Goal: Go to known website: Go to known website

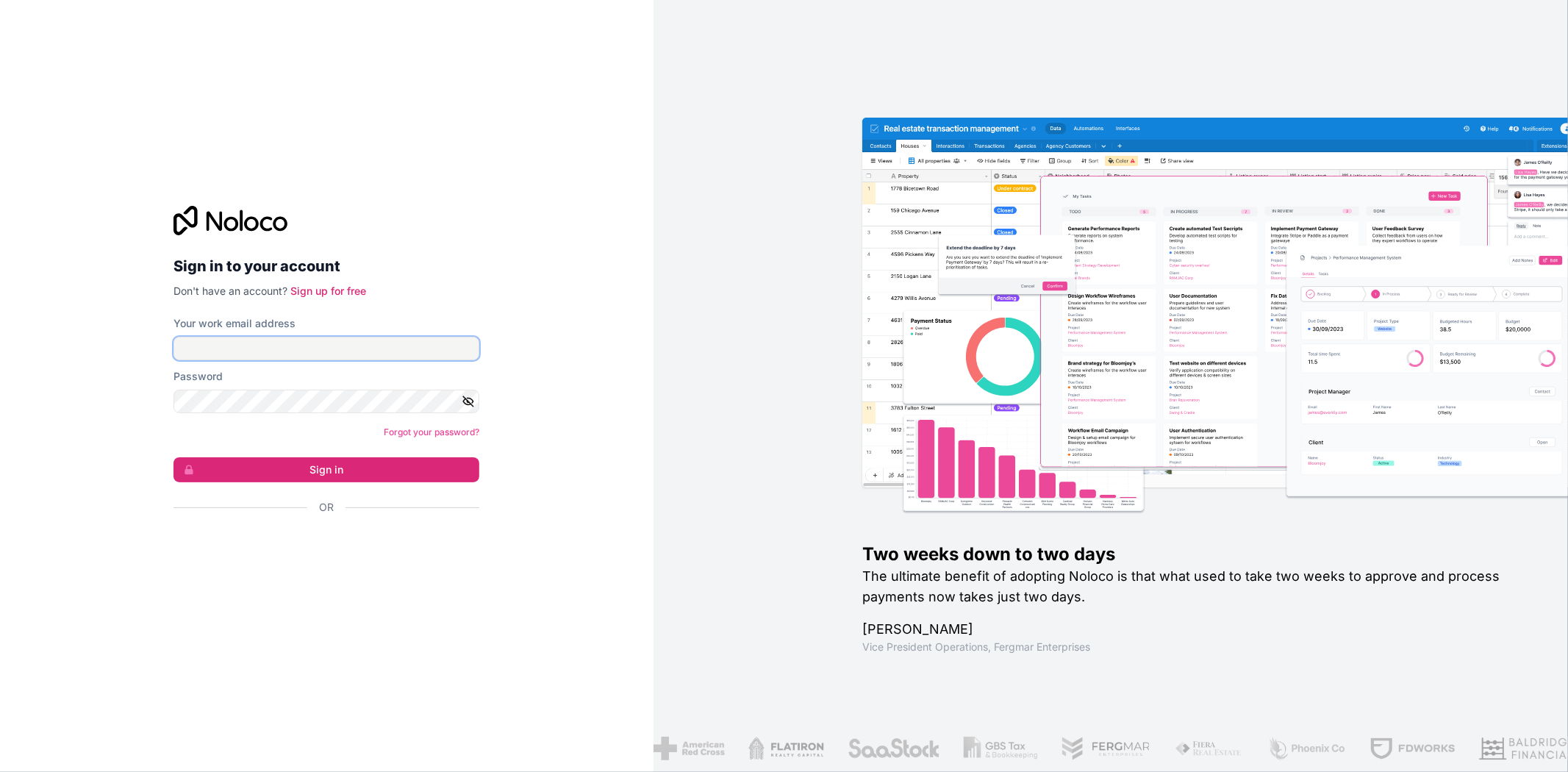
type input "[EMAIL_ADDRESS][DOMAIN_NAME]"
click at [283, 456] on form "Your work email address [EMAIL_ADDRESS][DOMAIN_NAME] Password Forgot your passw…" at bounding box center [326, 441] width 306 height 250
click at [299, 480] on button "Sign in" at bounding box center [326, 470] width 306 height 25
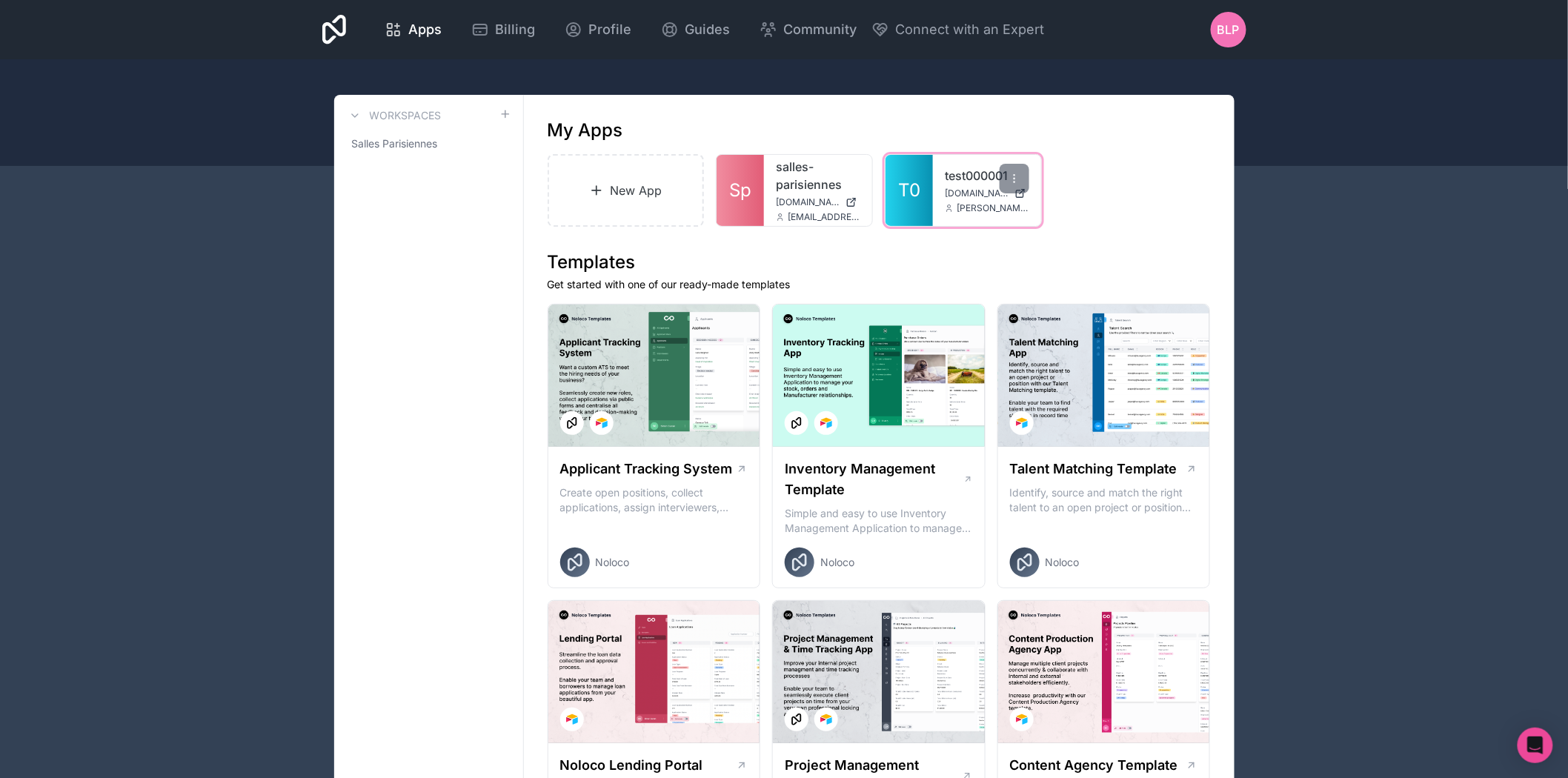
click at [958, 174] on link "test000001" at bounding box center [987, 176] width 85 height 18
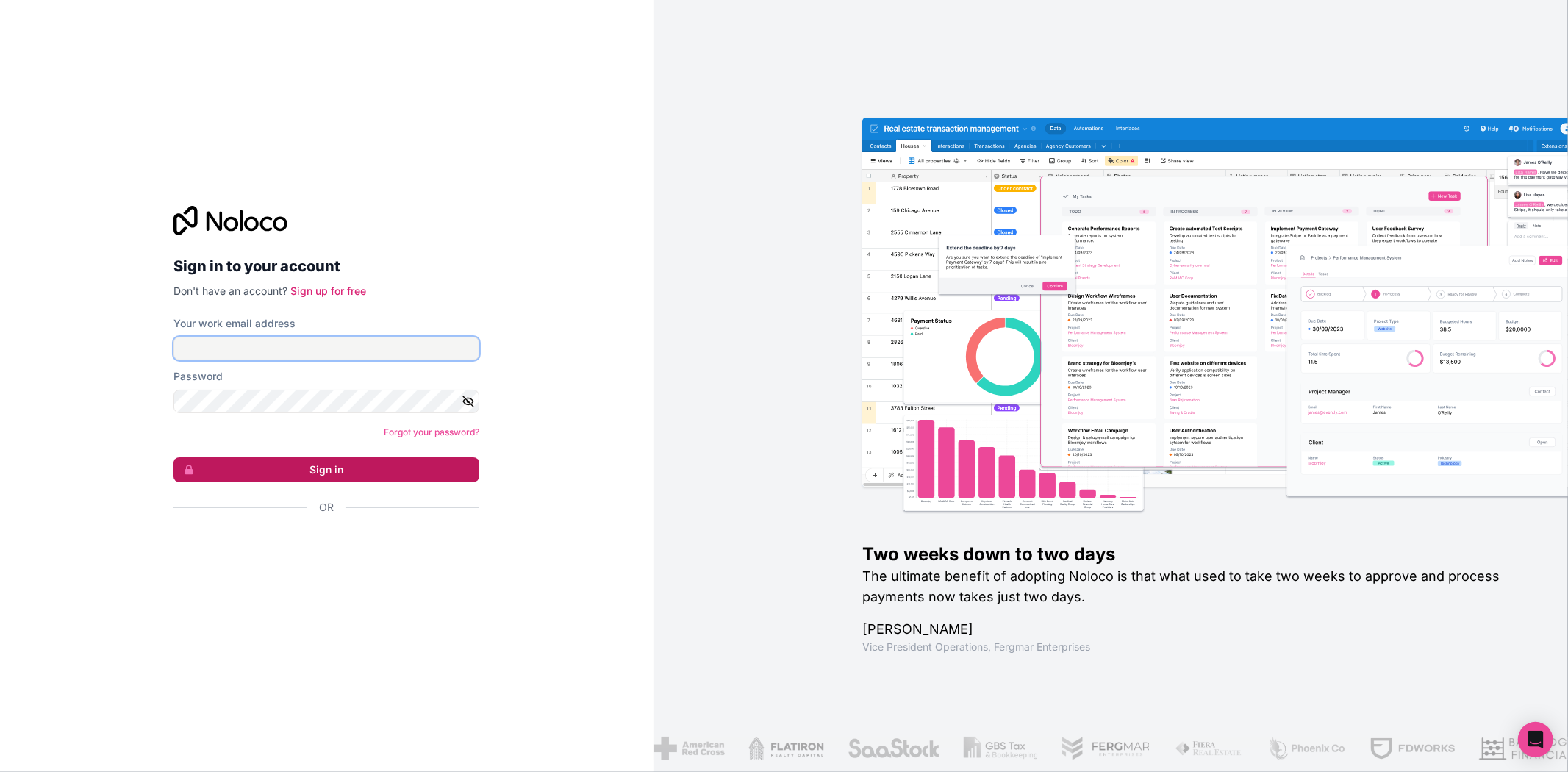
type input "[EMAIL_ADDRESS][DOMAIN_NAME]"
click at [370, 473] on button "Sign in" at bounding box center [326, 470] width 306 height 25
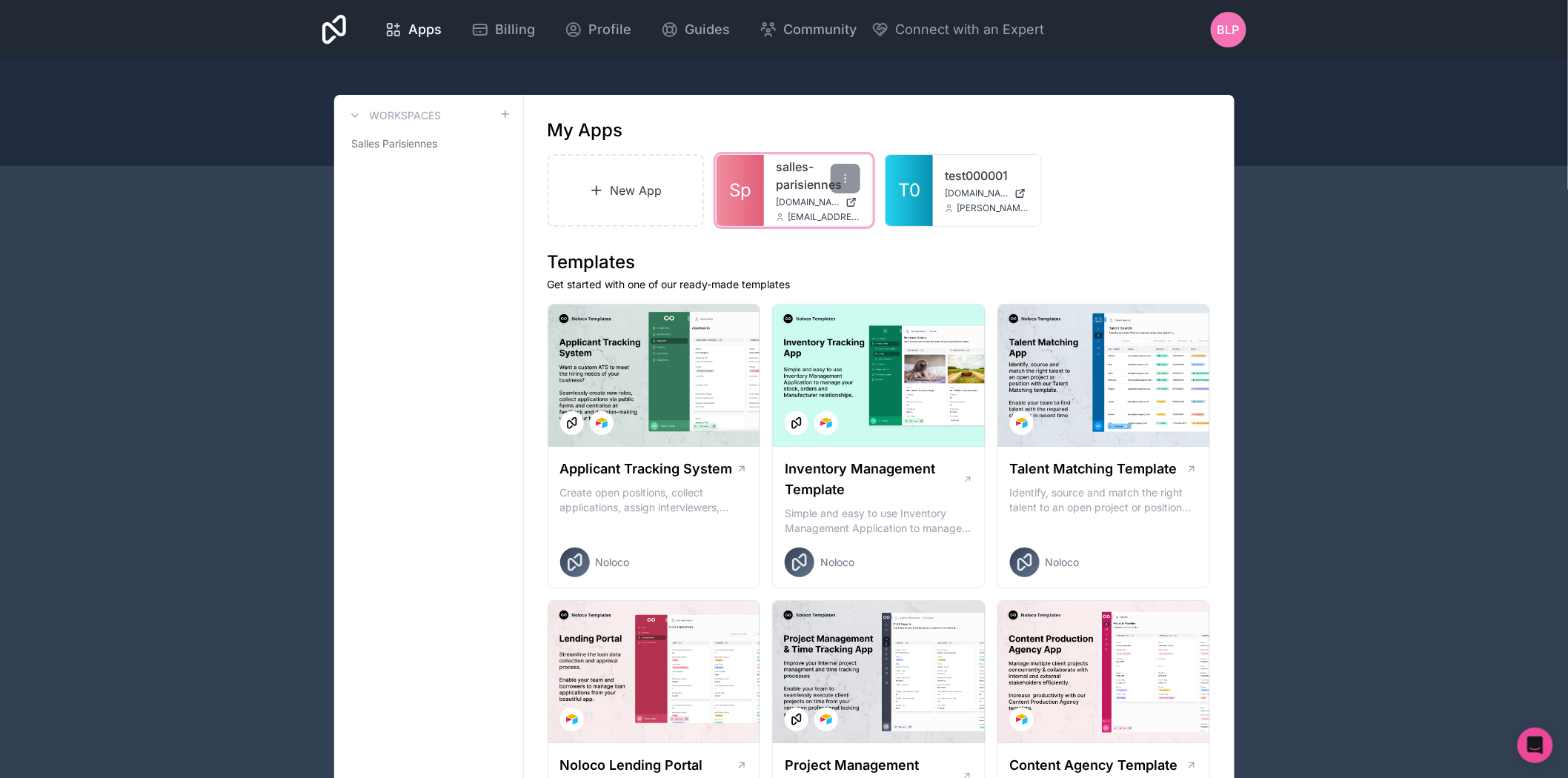
click at [759, 182] on link "Sp" at bounding box center [740, 190] width 47 height 71
